Goal: Navigation & Orientation: Find specific page/section

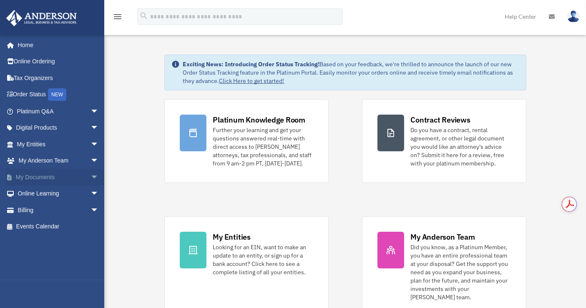
click at [90, 176] on span "arrow_drop_down" at bounding box center [98, 177] width 17 height 17
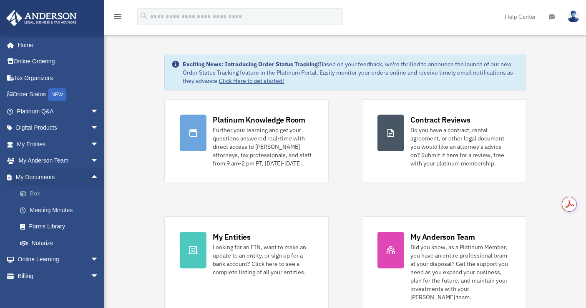
click at [43, 192] on link "Box" at bounding box center [62, 193] width 100 height 17
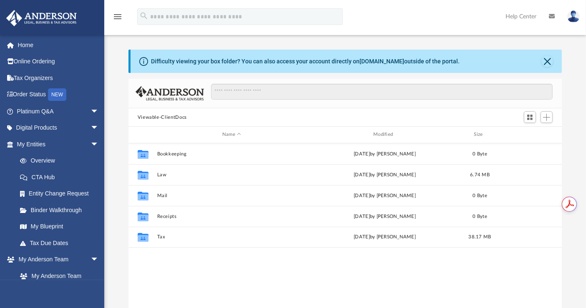
scroll to position [182, 426]
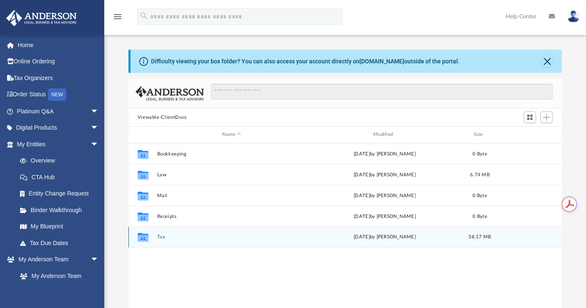
click at [142, 238] on icon "grid" at bounding box center [143, 238] width 11 height 7
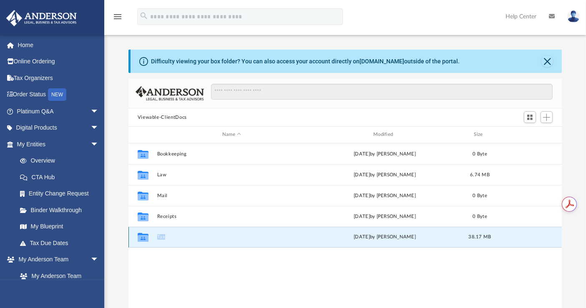
click at [142, 238] on icon "grid" at bounding box center [143, 238] width 11 height 7
click at [163, 238] on button "Tax" at bounding box center [231, 236] width 149 height 5
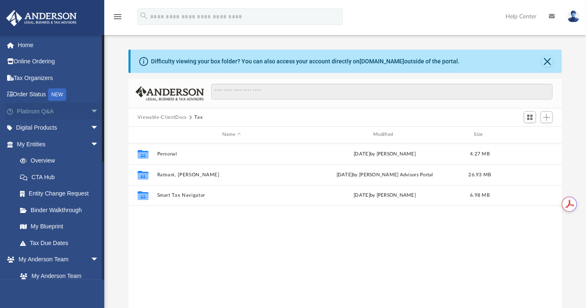
click at [90, 113] on span "arrow_drop_down" at bounding box center [98, 111] width 17 height 17
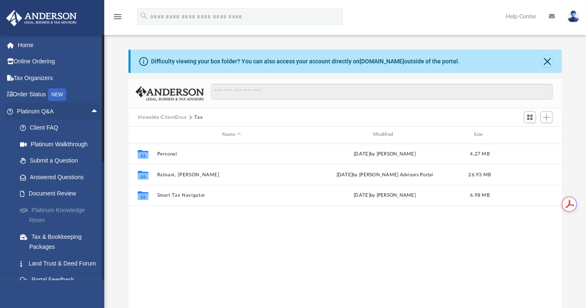
click at [64, 207] on link "Platinum Knowledge Room" at bounding box center [62, 215] width 100 height 27
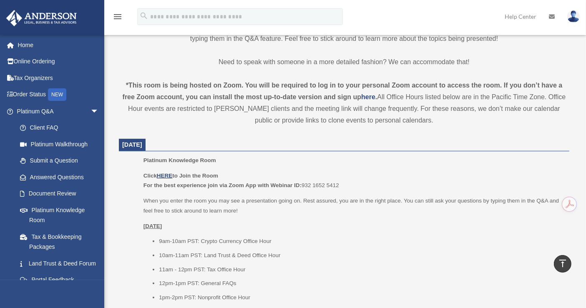
scroll to position [231, 0]
